Goal: Task Accomplishment & Management: Complete application form

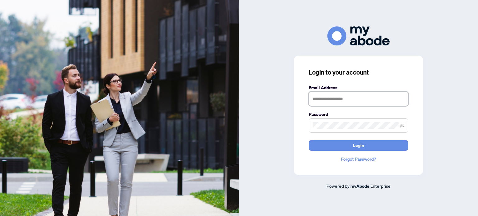
click at [328, 100] on input "text" at bounding box center [359, 99] width 100 height 14
type input "**********"
click at [309, 140] on button "Login" at bounding box center [359, 145] width 100 height 11
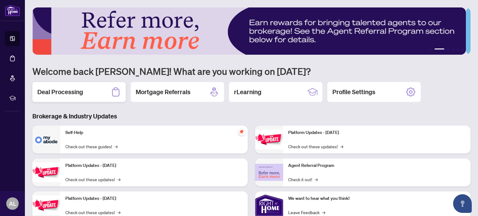
click at [82, 92] on h2 "Deal Processing" at bounding box center [60, 92] width 46 height 9
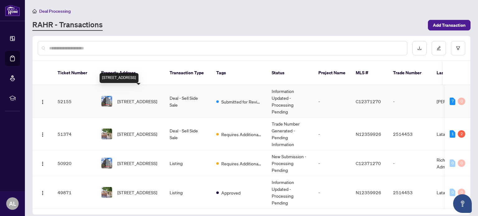
click at [141, 98] on span "718-222 The Esplanade, Toronto, Ontario M5A 4M8, Canada" at bounding box center [137, 101] width 40 height 7
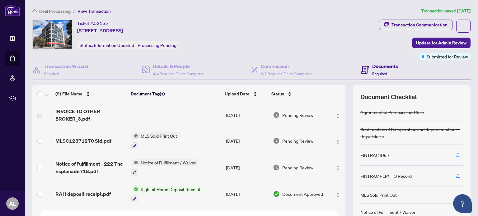
click at [455, 155] on icon "button" at bounding box center [458, 155] width 6 height 6
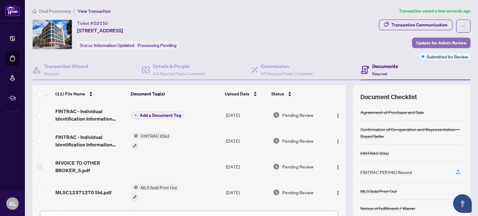
click at [422, 39] on span "Update for Admin Review" at bounding box center [441, 43] width 50 height 10
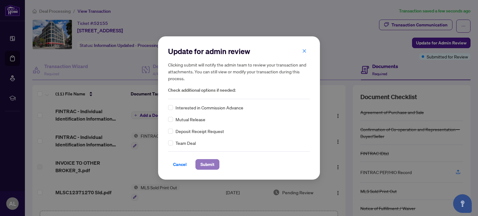
click at [204, 163] on span "Submit" at bounding box center [207, 165] width 14 height 10
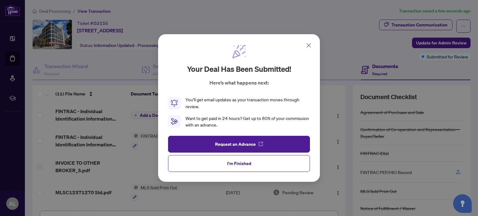
drag, startPoint x: 249, startPoint y: 162, endPoint x: 253, endPoint y: 161, distance: 3.8
click at [249, 163] on span "I'm Finished" at bounding box center [239, 164] width 24 height 10
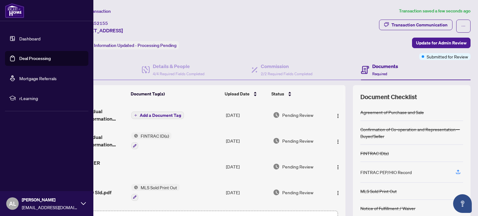
click at [17, 8] on img at bounding box center [14, 10] width 19 height 15
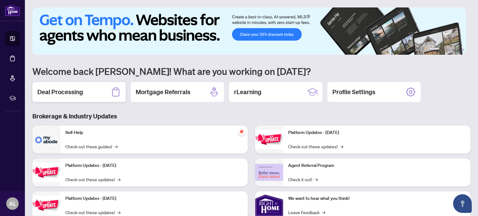
click at [85, 92] on div "Deal Processing" at bounding box center [78, 92] width 93 height 20
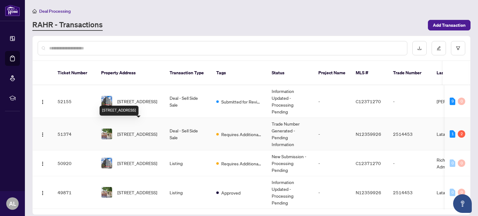
click at [149, 131] on span "101 Heathfield Ave, Markham, Ontario L6C 3C1, Canada" at bounding box center [137, 134] width 40 height 7
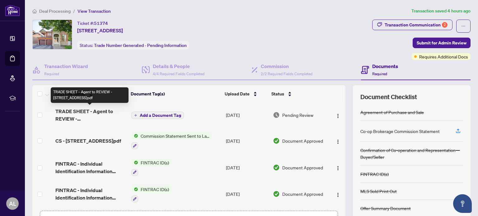
click at [86, 114] on span "TRADE SHEET - Agent to REVIEW - 101 Heathfield Avenue.pdf" at bounding box center [90, 115] width 71 height 15
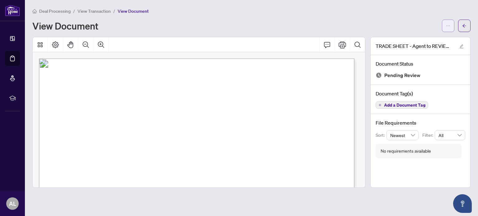
click at [447, 23] on span "button" at bounding box center [448, 26] width 4 height 10
click at [416, 40] on span "Download" at bounding box center [425, 39] width 47 height 7
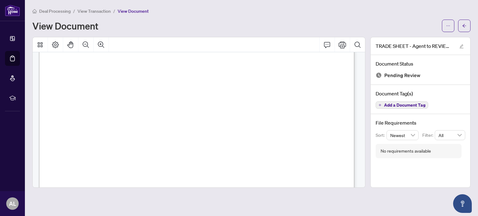
scroll to position [93, 0]
click at [297, 23] on div "View Document" at bounding box center [235, 26] width 406 height 10
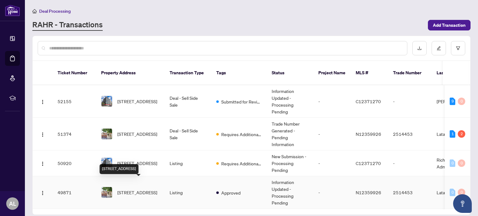
click at [139, 191] on span "101 Heathfield Ave, Markham, Ontario L6C 3C1, Canada" at bounding box center [137, 192] width 40 height 7
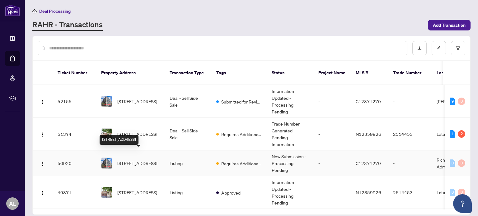
click at [129, 160] on span "718-222 The Esplanade, Toronto, Ontario M5A 4M8, Canada" at bounding box center [137, 163] width 40 height 7
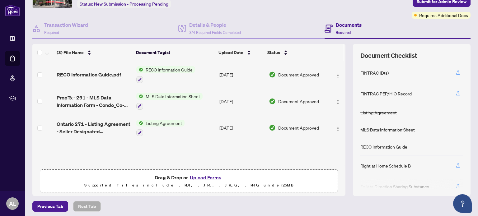
scroll to position [44, 0]
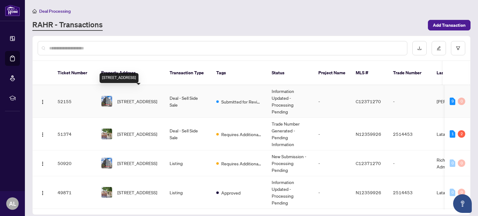
click at [136, 98] on span "718-222 The Esplanade, Toronto, Ontario M5A 4M8, Canada" at bounding box center [137, 101] width 40 height 7
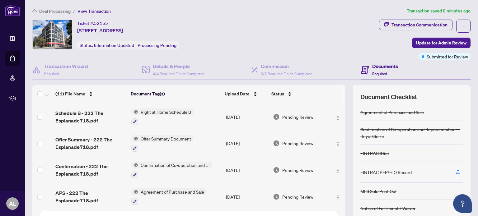
scroll to position [181, 0]
